Goal: Information Seeking & Learning: Learn about a topic

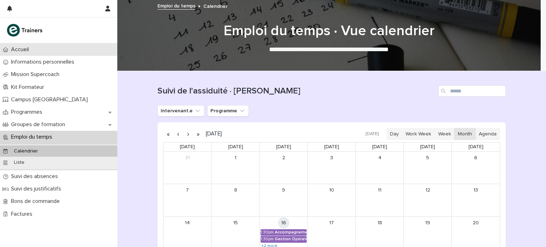
click at [38, 50] on div "Accueil" at bounding box center [58, 49] width 117 height 12
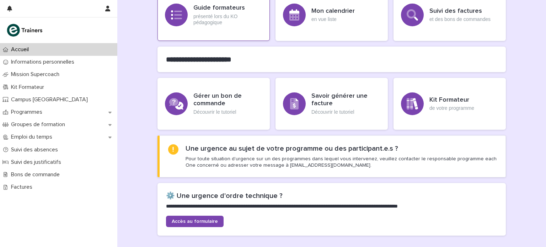
scroll to position [197, 0]
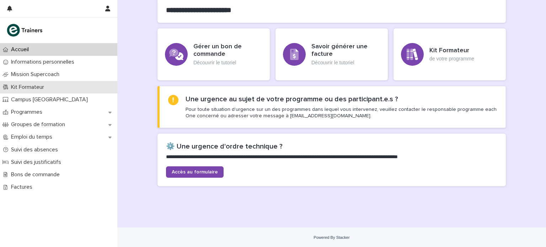
click at [48, 87] on p "Kit Formateur" at bounding box center [29, 87] width 42 height 7
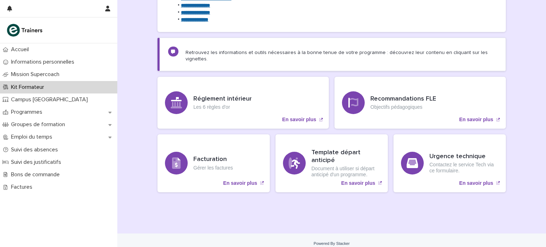
scroll to position [151, 0]
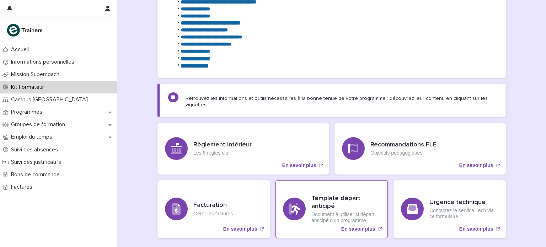
click at [364, 226] on p "En savoir plus" at bounding box center [358, 229] width 34 height 6
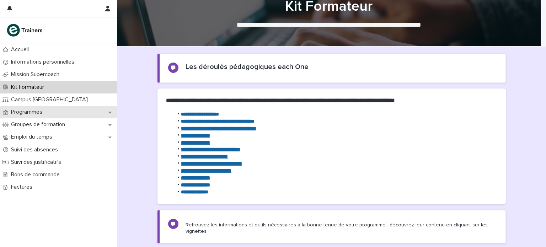
click at [36, 113] on p "Programmes" at bounding box center [28, 112] width 40 height 7
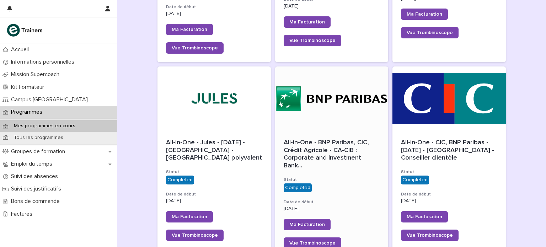
scroll to position [274, 0]
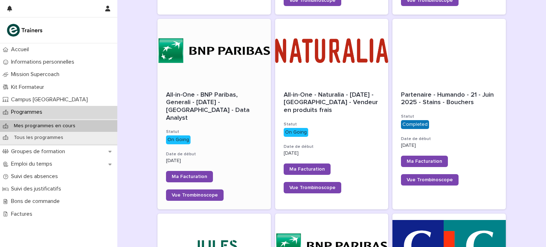
click at [225, 96] on span "All-in-One - BNP Paribas, Generali - [DATE] - [GEOGRAPHIC_DATA] - Data Analyst" at bounding box center [208, 107] width 85 height 30
